Goal: Information Seeking & Learning: Learn about a topic

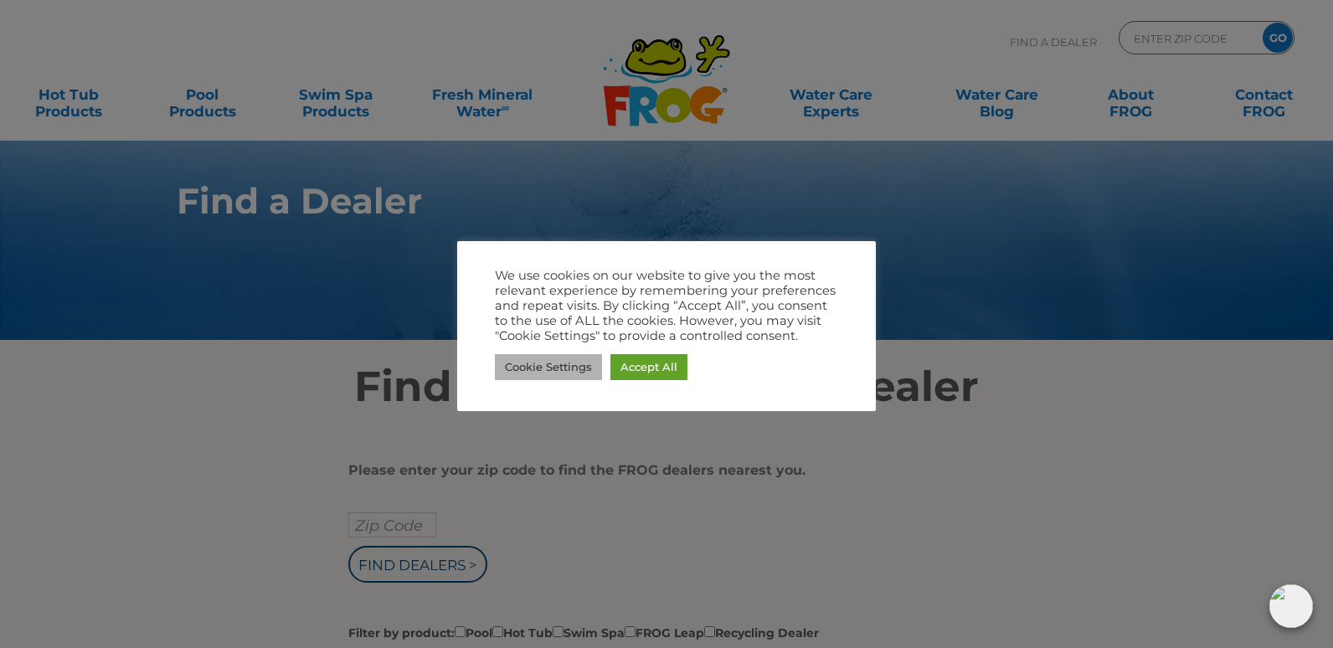
click at [541, 363] on link "Cookie Settings" at bounding box center [548, 367] width 107 height 26
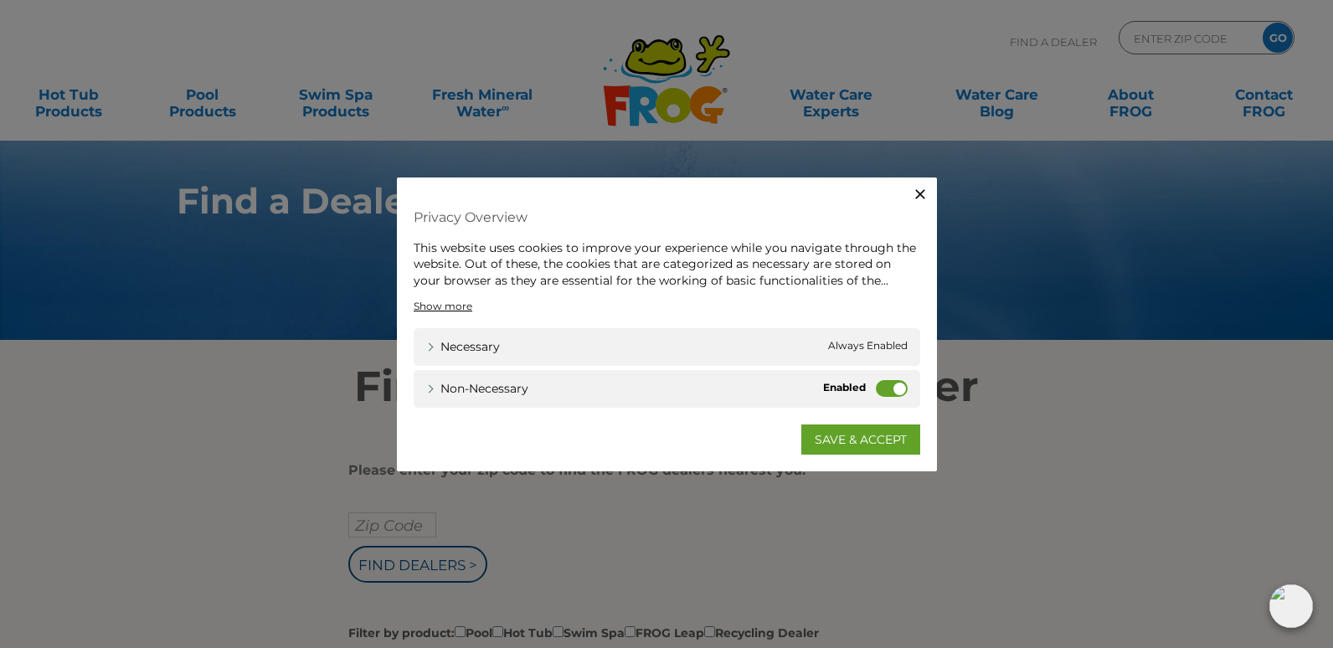
click at [926, 187] on icon "button" at bounding box center [920, 193] width 17 height 17
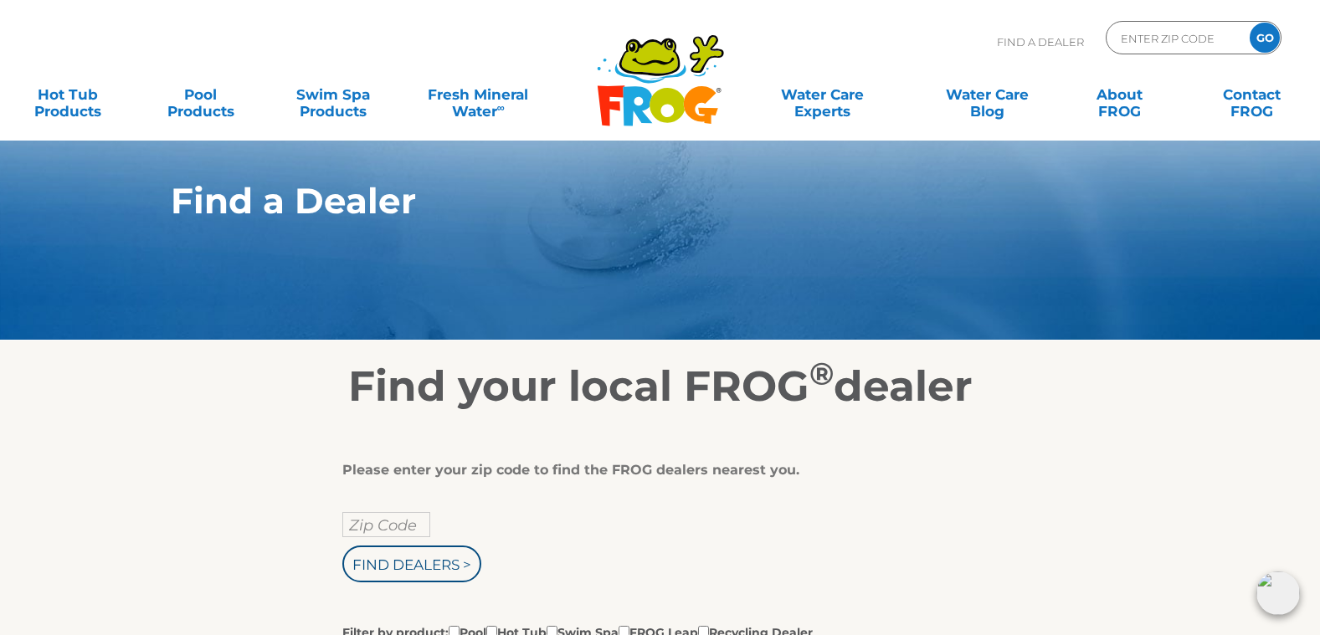
click at [679, 104] on icon at bounding box center [667, 105] width 35 height 35
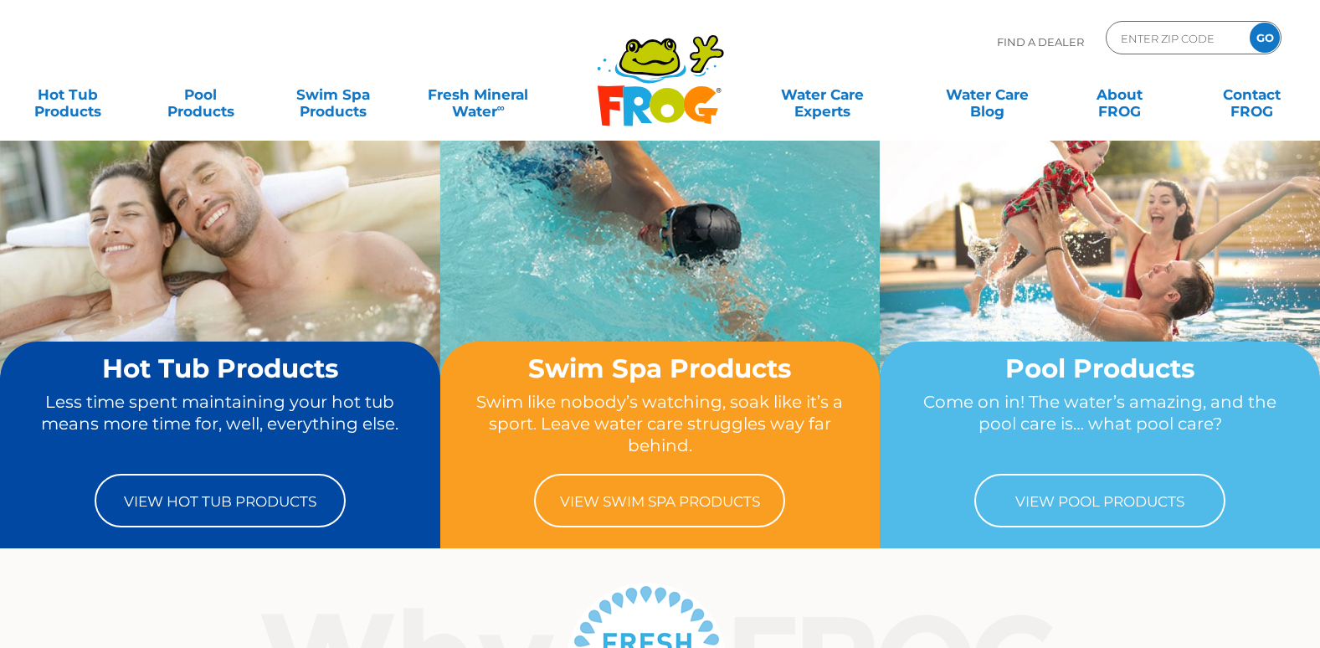
scroll to position [167, 0]
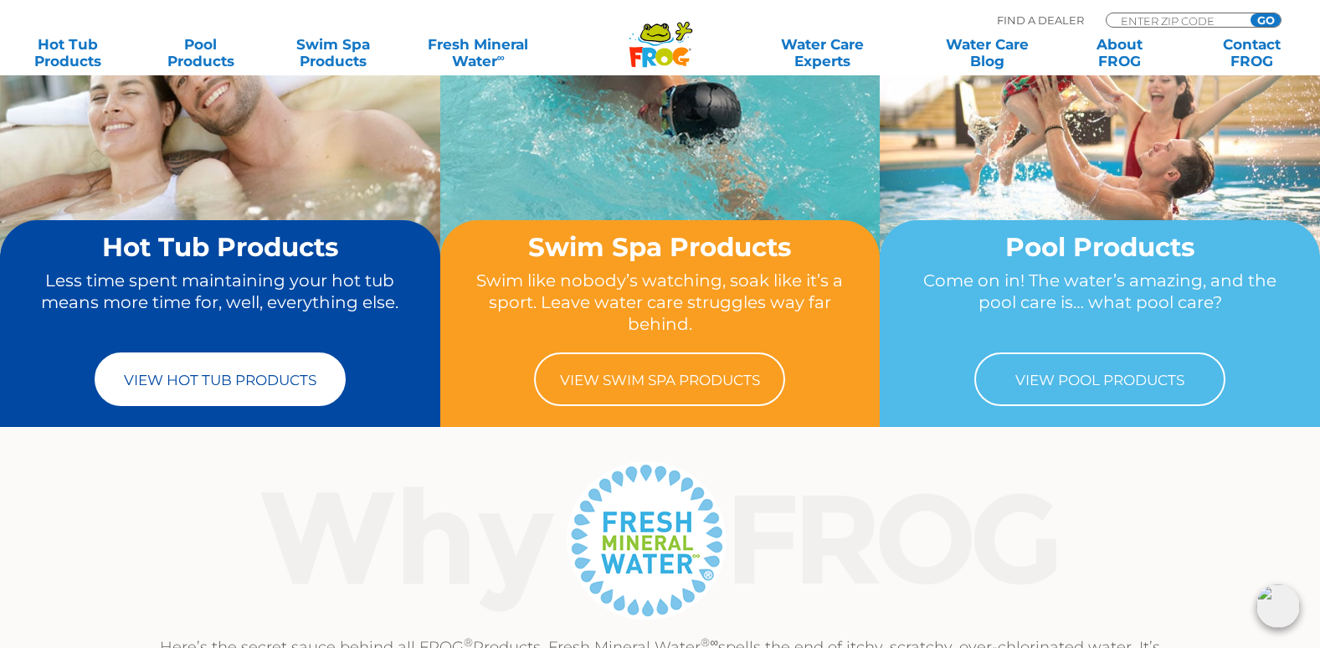
click at [271, 378] on link "View Hot Tub Products" at bounding box center [220, 379] width 251 height 54
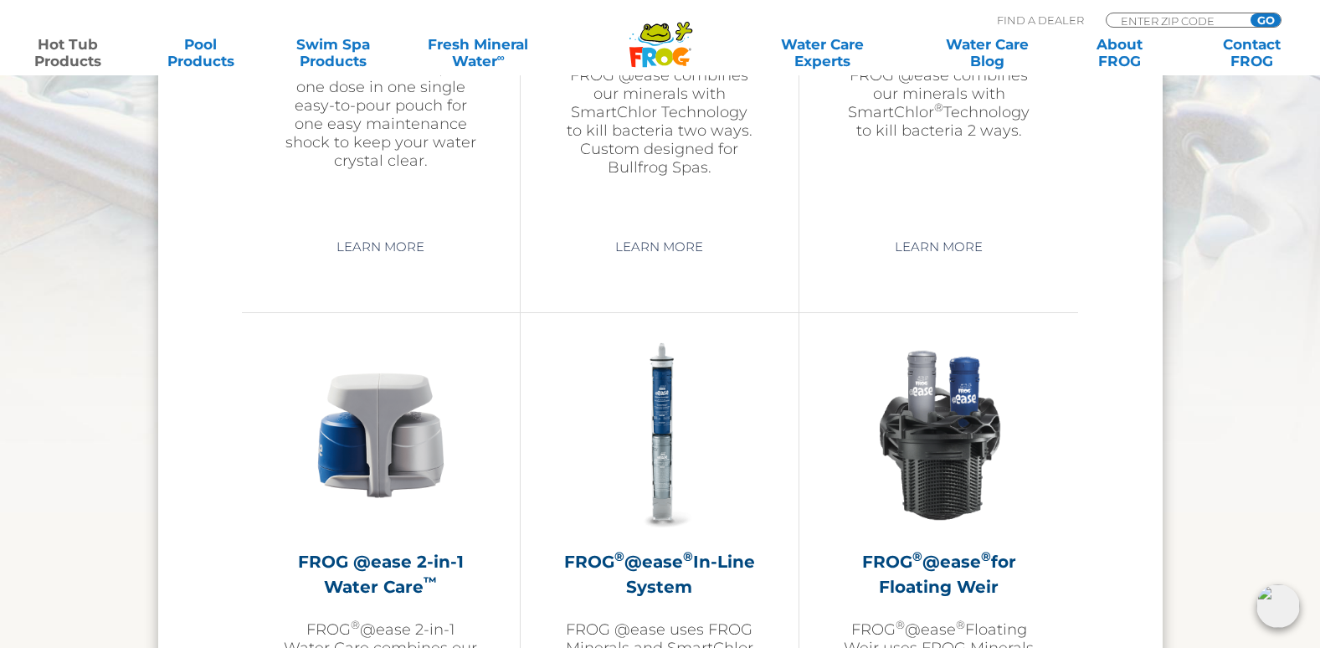
scroll to position [2177, 0]
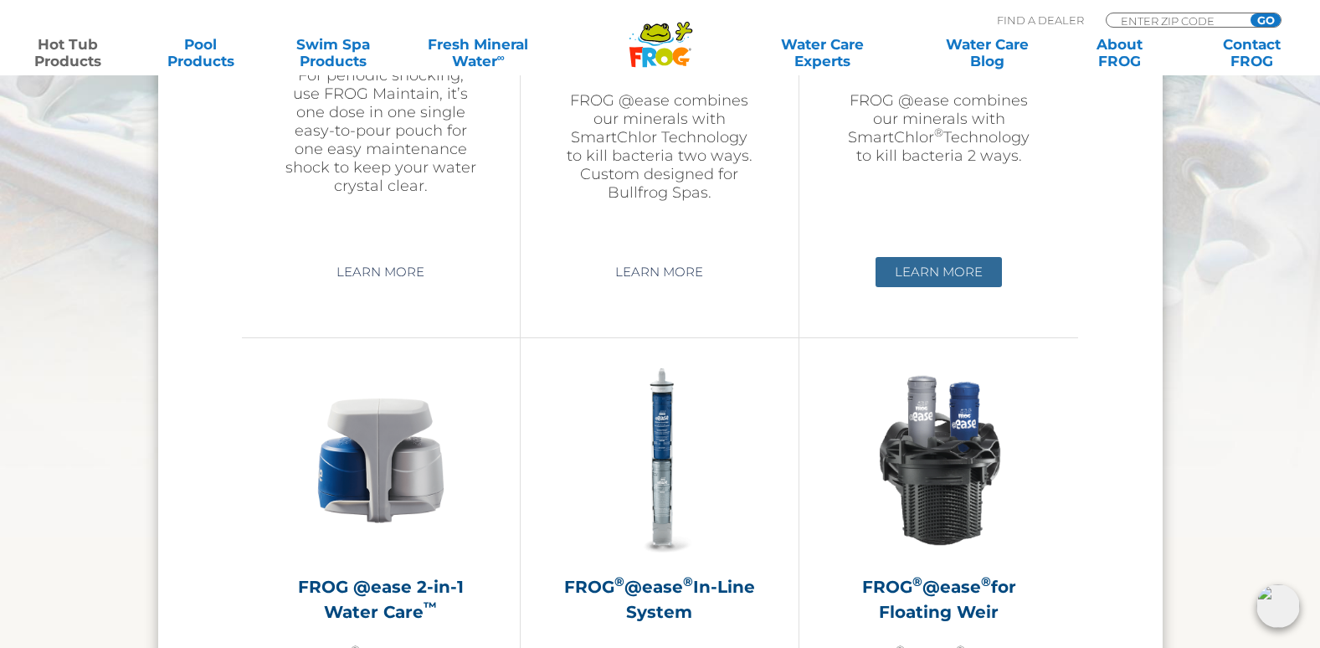
click at [921, 265] on link "Learn More" at bounding box center [939, 272] width 126 height 30
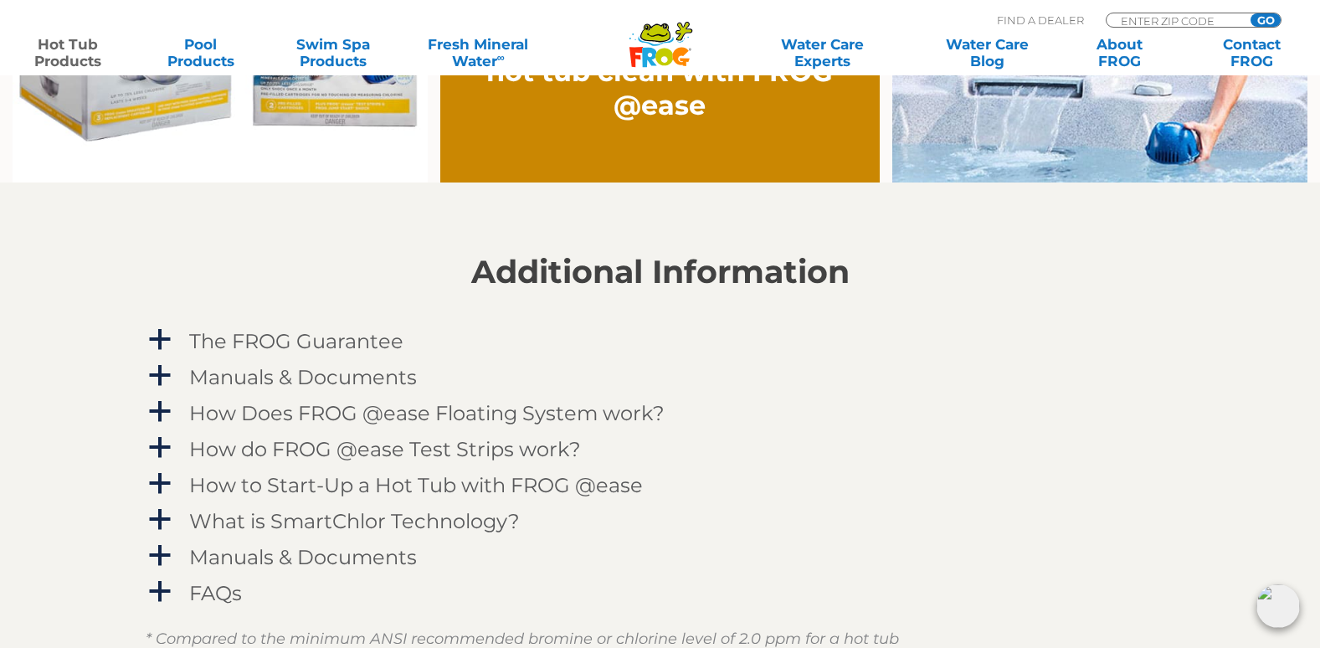
scroll to position [1842, 0]
